Goal: Task Accomplishment & Management: Manage account settings

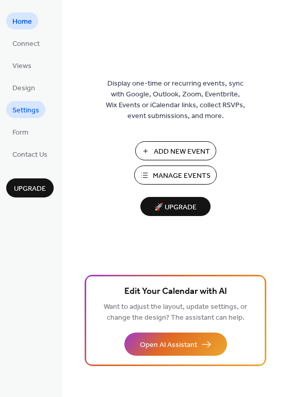
click at [26, 112] on span "Settings" at bounding box center [25, 110] width 27 height 11
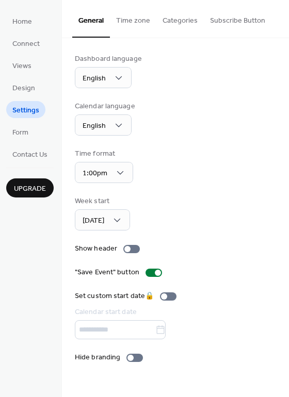
click at [122, 19] on button "Time zone" at bounding box center [133, 18] width 46 height 37
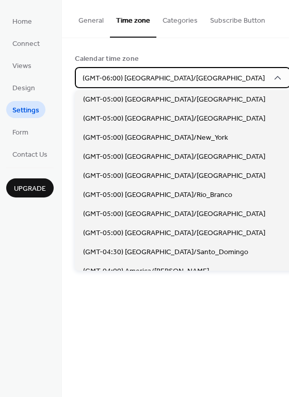
scroll to position [813, 0]
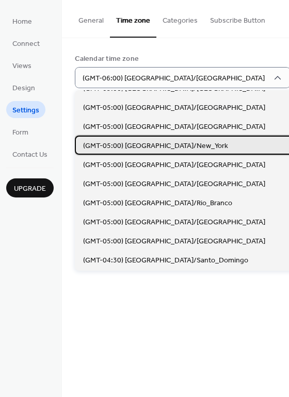
click at [145, 145] on span "(GMT-05:00) [GEOGRAPHIC_DATA]/New_York" at bounding box center [155, 146] width 145 height 11
